Goal: Task Accomplishment & Management: Use online tool/utility

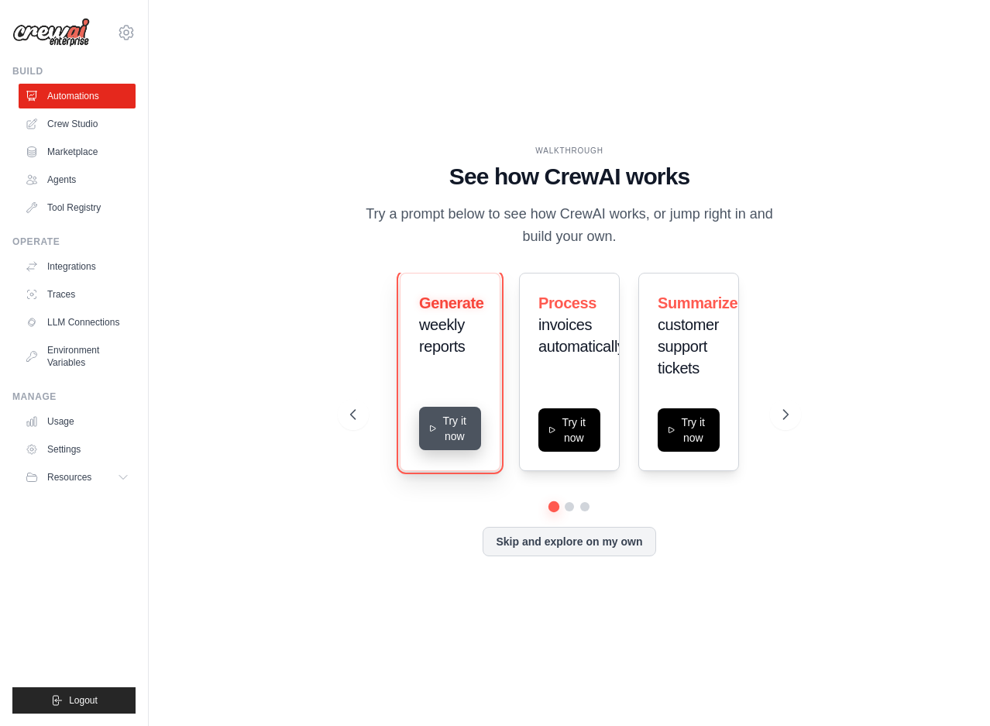
click at [438, 432] on button "Try it now" at bounding box center [450, 428] width 62 height 43
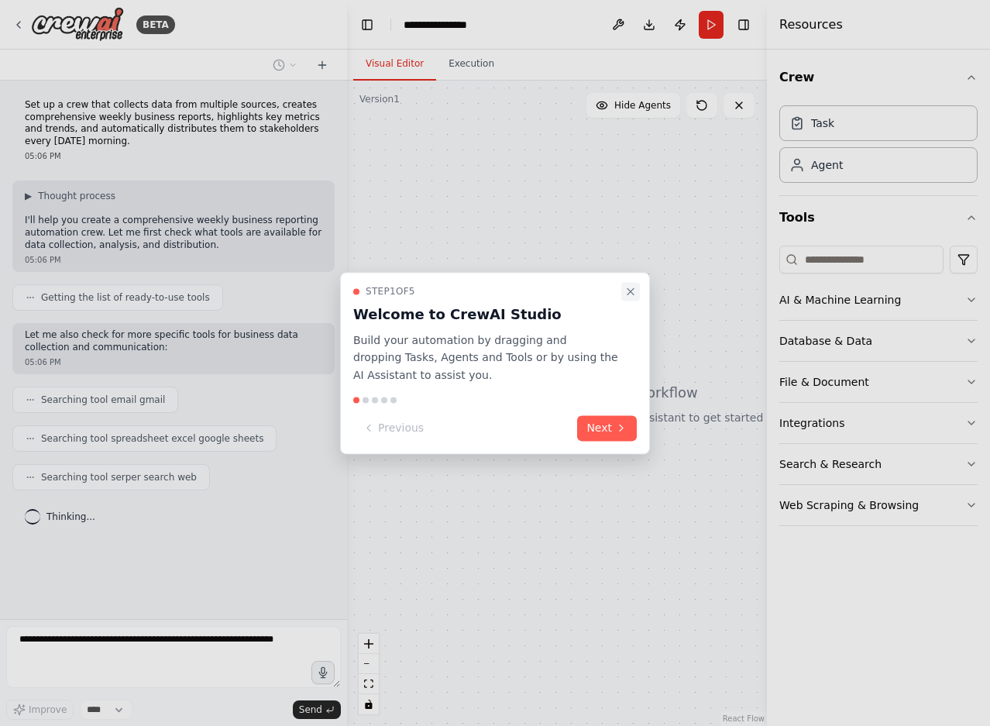
click at [635, 290] on icon "Close walkthrough" at bounding box center [630, 291] width 12 height 12
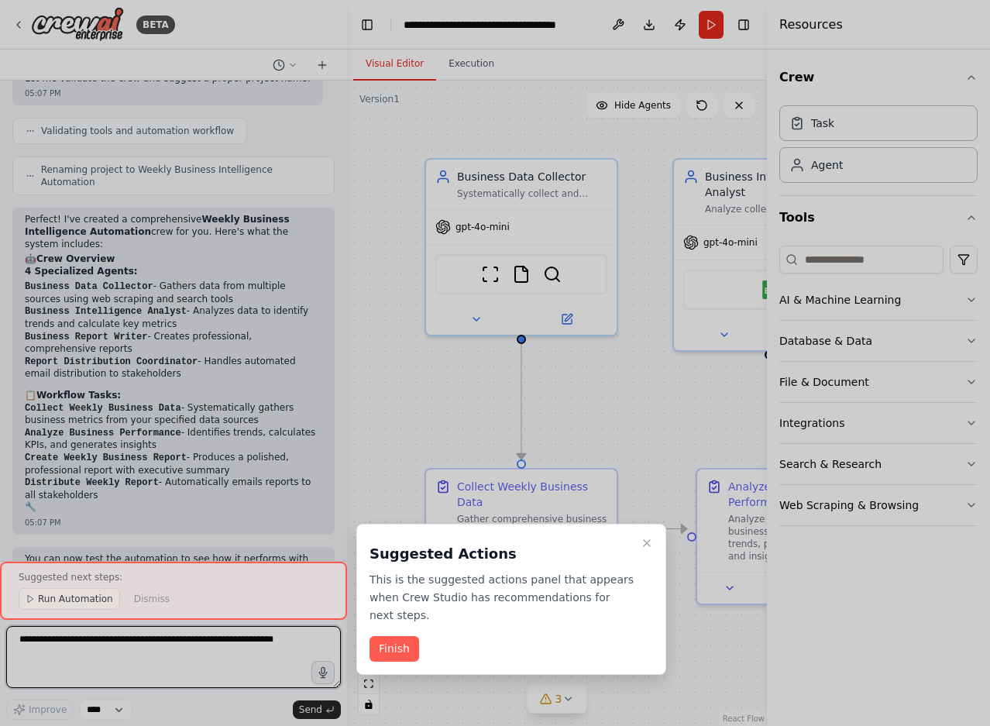
scroll to position [971, 0]
